Goal: Information Seeking & Learning: Find specific fact

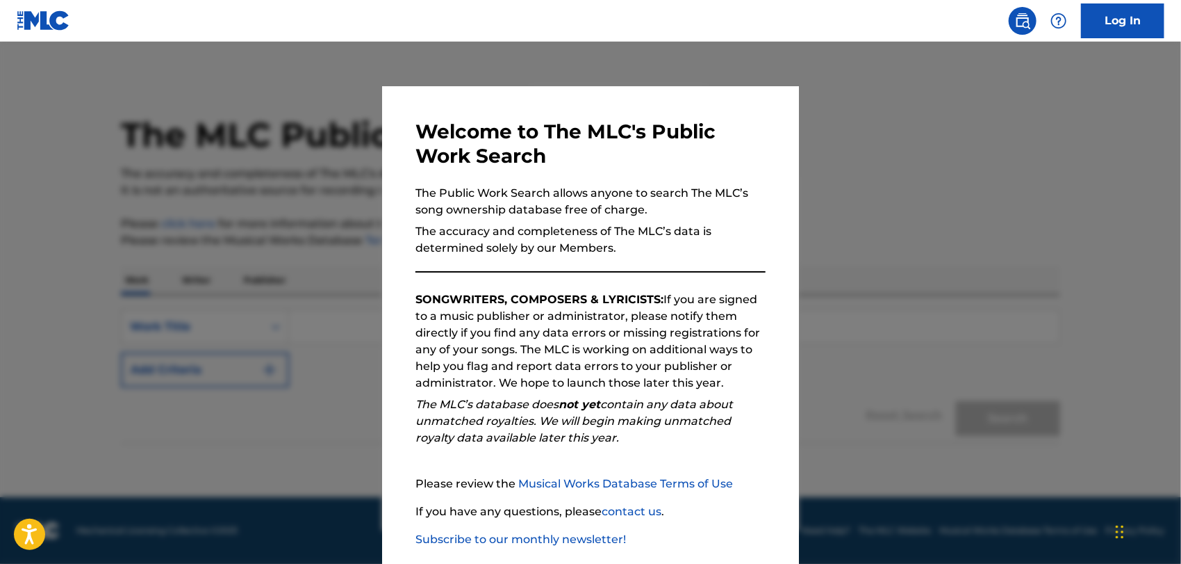
click at [901, 236] on div at bounding box center [590, 324] width 1181 height 564
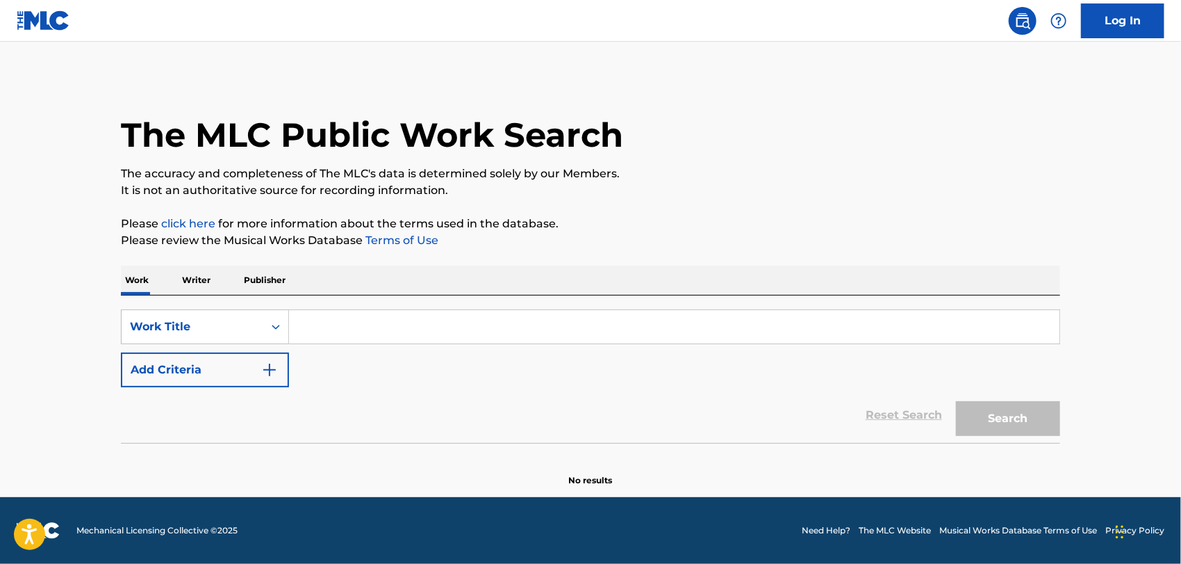
click at [340, 322] on input "Search Form" at bounding box center [674, 326] width 771 height 33
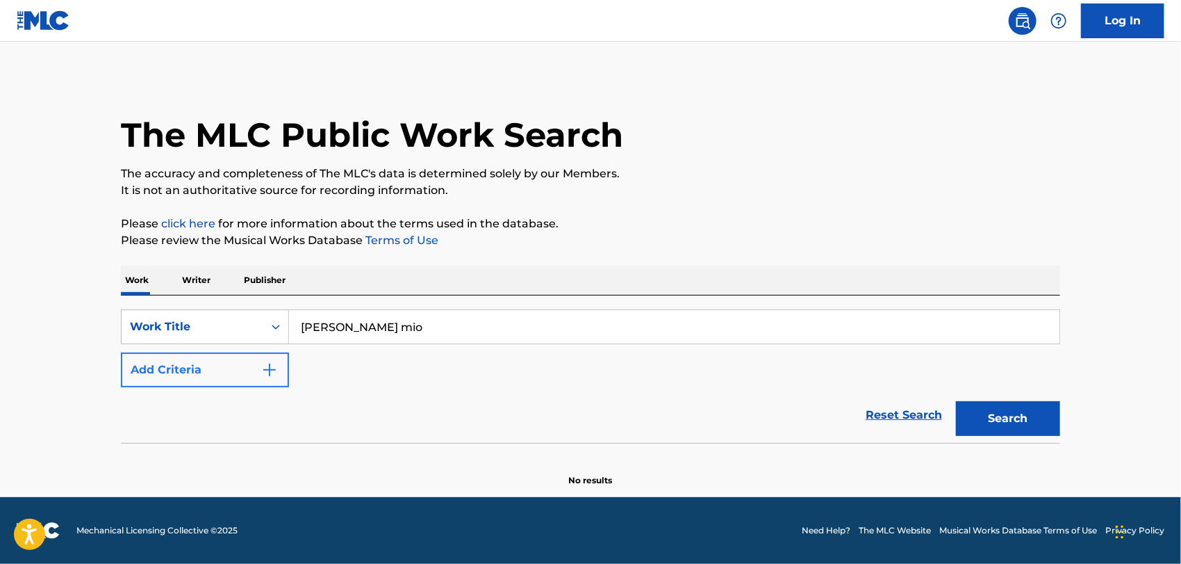
type input "[PERSON_NAME] mio"
click at [269, 370] on img "Search Form" at bounding box center [269, 369] width 17 height 17
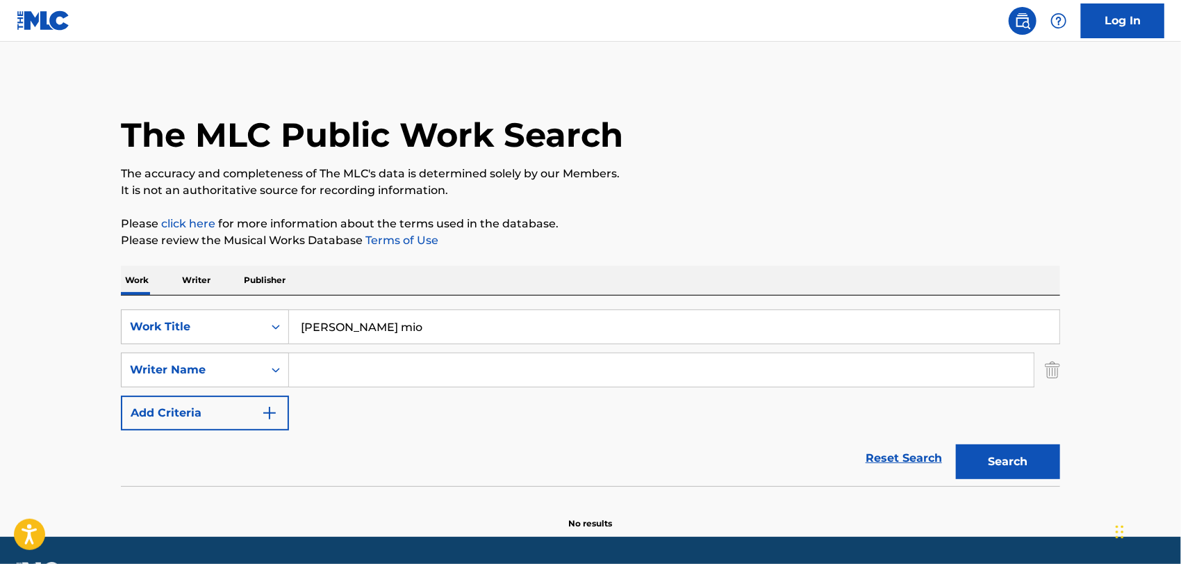
click at [322, 377] on input "Search Form" at bounding box center [661, 369] width 745 height 33
type input "[PERSON_NAME]"
click at [1015, 468] on button "Search" at bounding box center [1008, 461] width 104 height 35
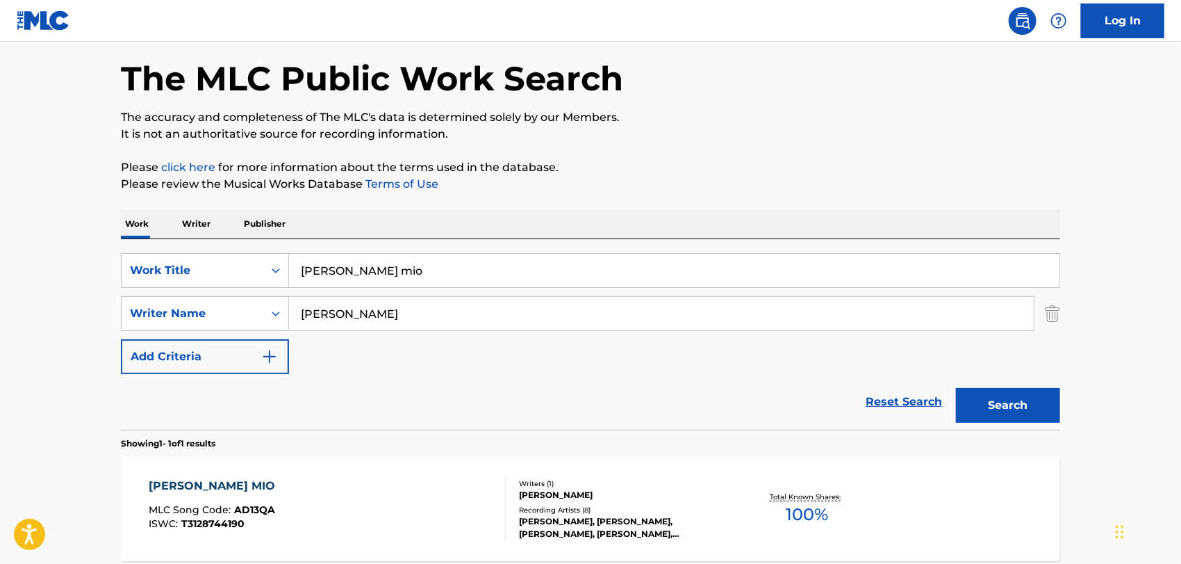
scroll to position [130, 0]
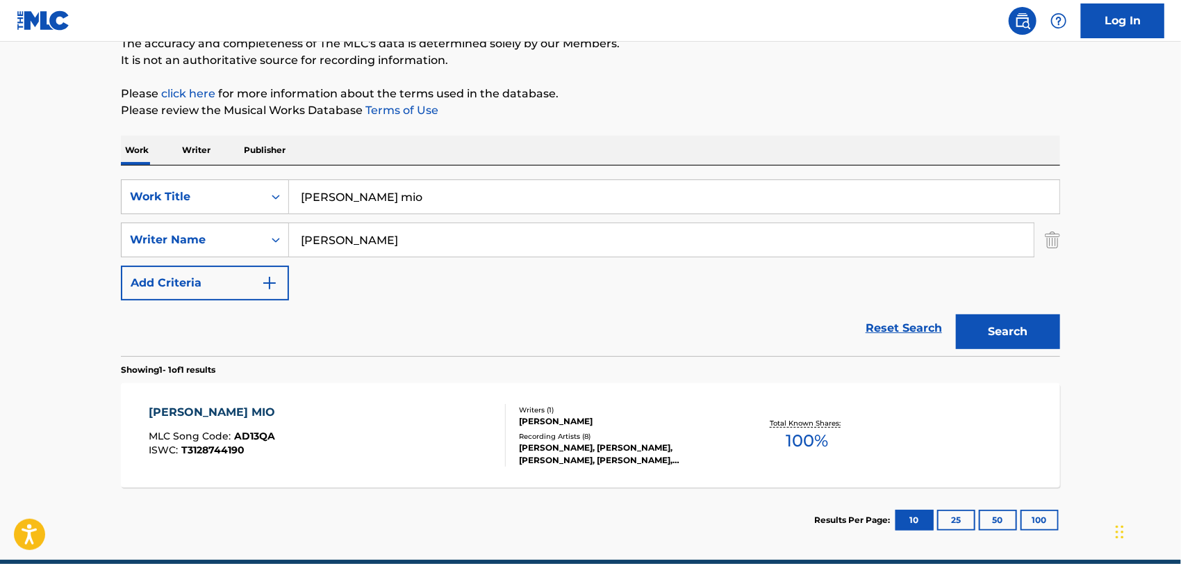
click at [206, 407] on div "[PERSON_NAME] MIO" at bounding box center [215, 412] width 133 height 17
